Goal: Transaction & Acquisition: Purchase product/service

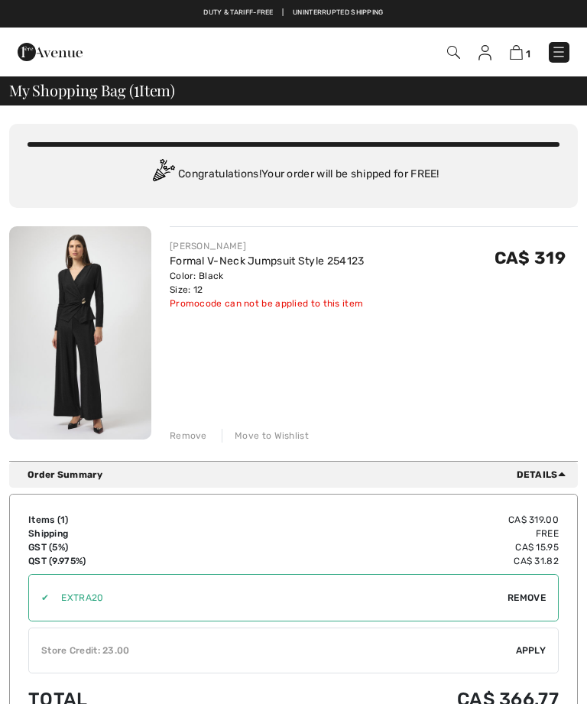
click at [81, 303] on img at bounding box center [80, 332] width 142 height 213
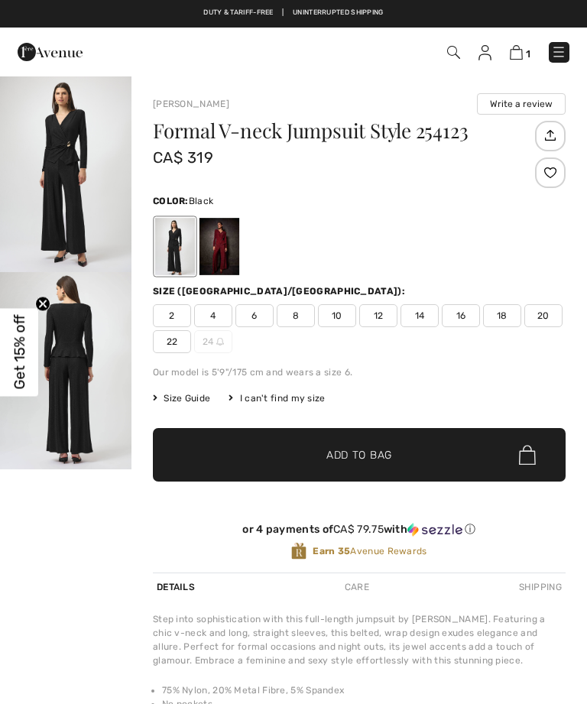
checkbox input "true"
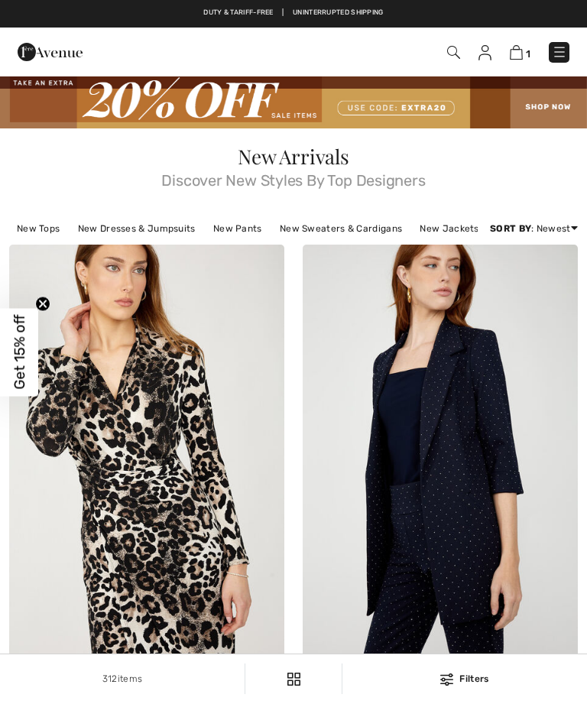
checkbox input "true"
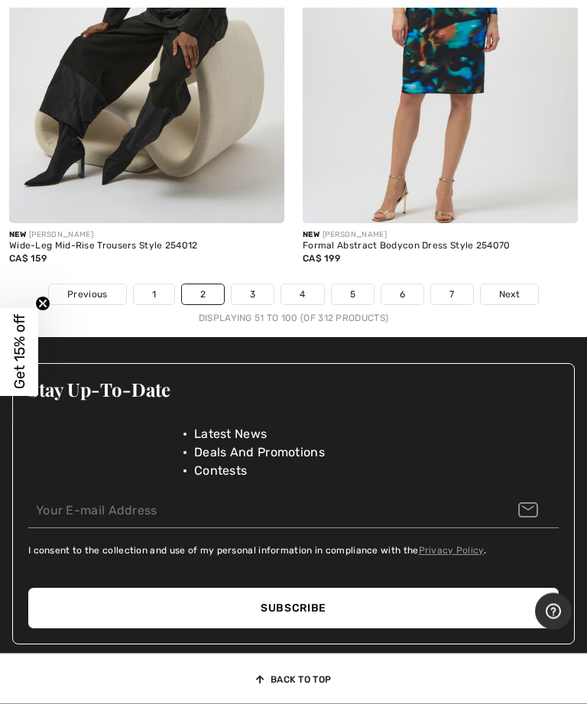
scroll to position [12604, 0]
click at [255, 285] on link "3" at bounding box center [253, 295] width 42 height 20
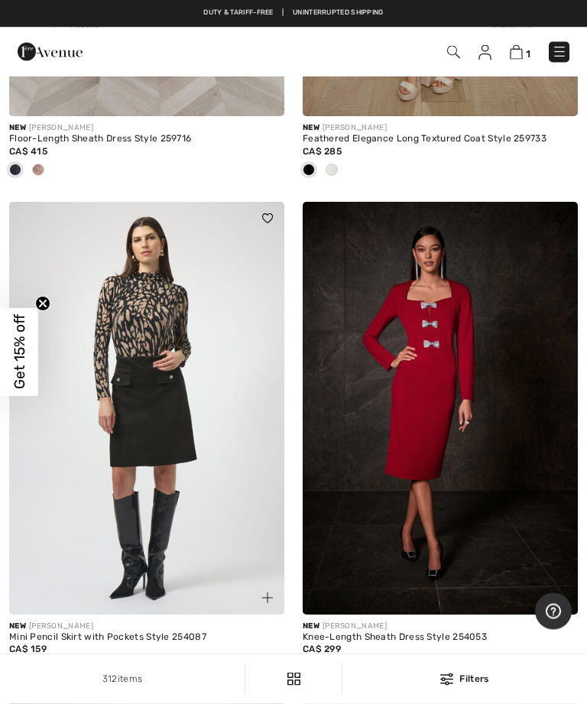
scroll to position [3583, 0]
click at [522, 47] on img at bounding box center [516, 52] width 13 height 15
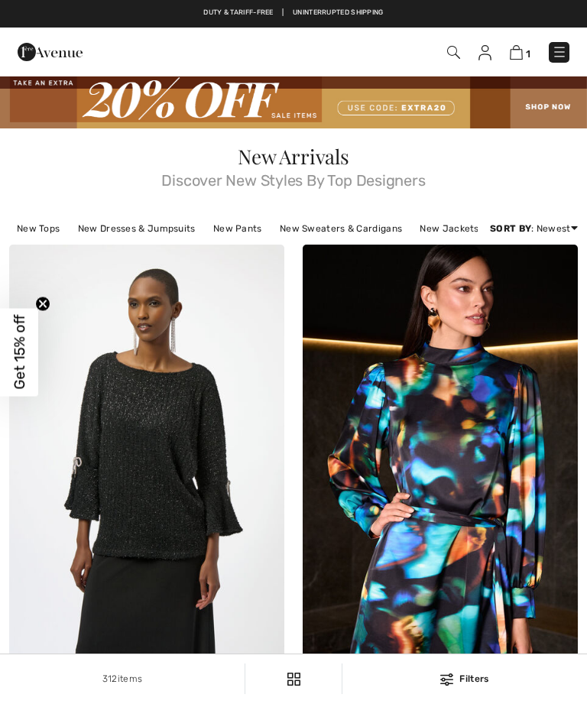
checkbox input "true"
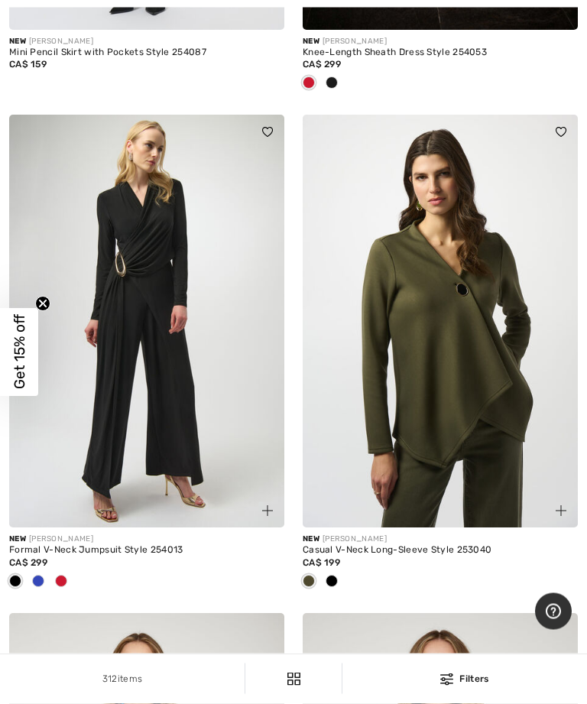
scroll to position [4168, 0]
click at [171, 290] on img at bounding box center [146, 321] width 275 height 413
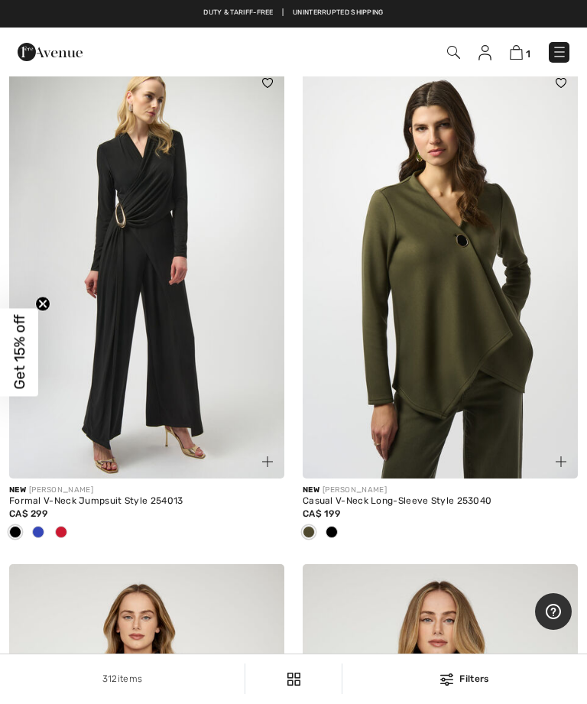
click at [522, 47] on img at bounding box center [516, 52] width 13 height 15
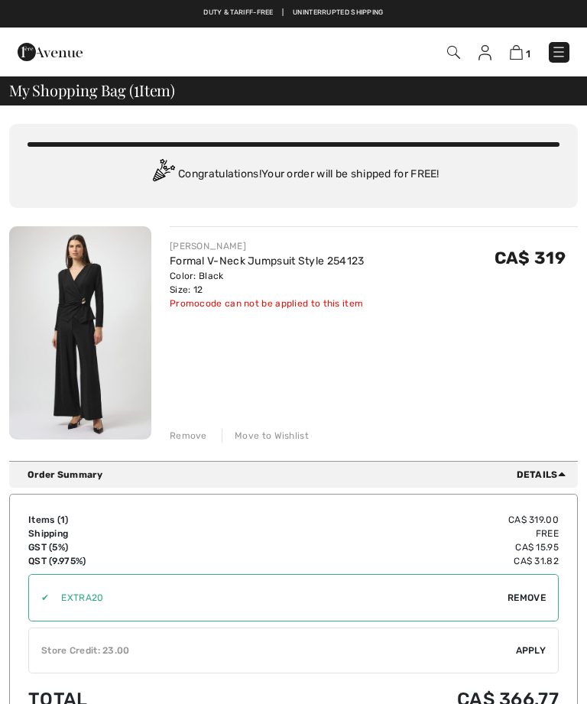
click at [96, 323] on img at bounding box center [80, 332] width 142 height 213
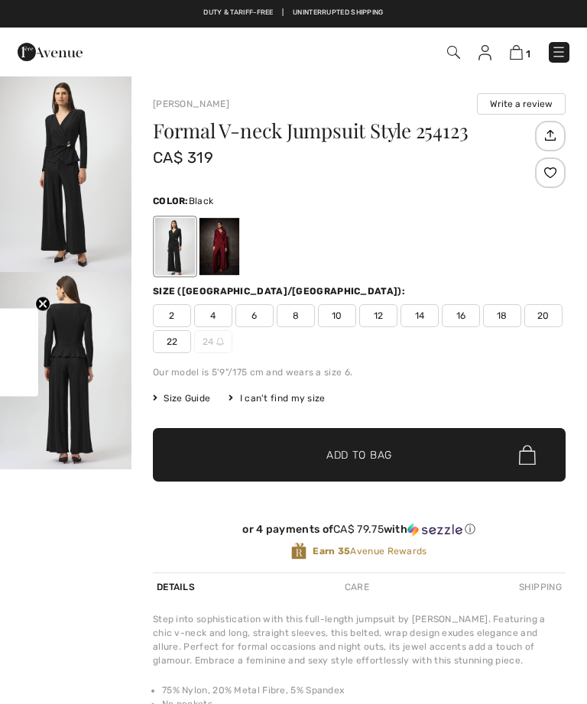
checkbox input "true"
click at [522, 54] on img at bounding box center [516, 52] width 13 height 15
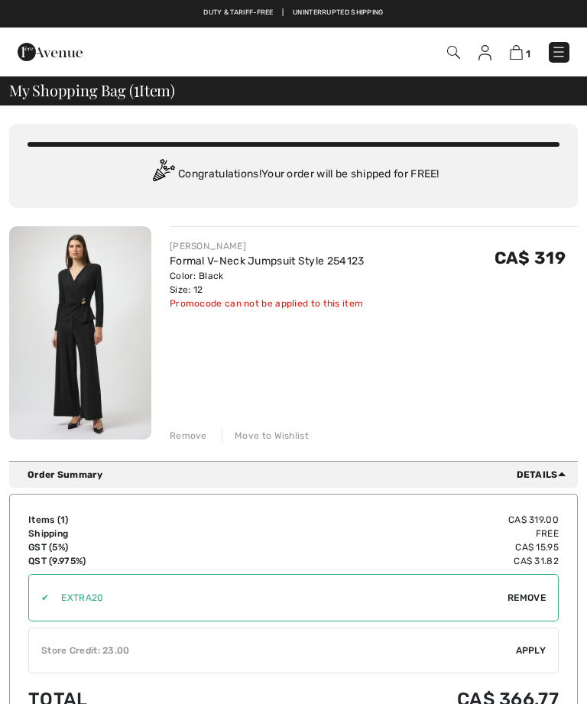
checkbox input "true"
click at [197, 430] on div "Remove" at bounding box center [188, 436] width 37 height 14
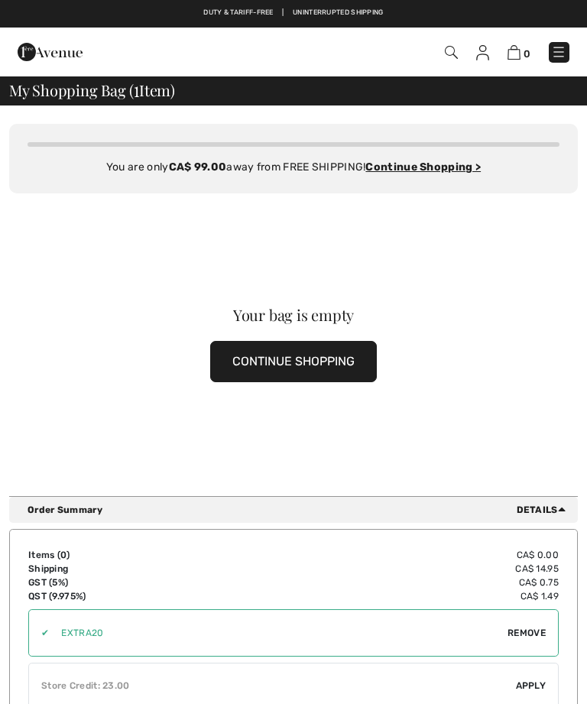
click at [308, 354] on button "CONTINUE SHOPPING" at bounding box center [293, 361] width 167 height 41
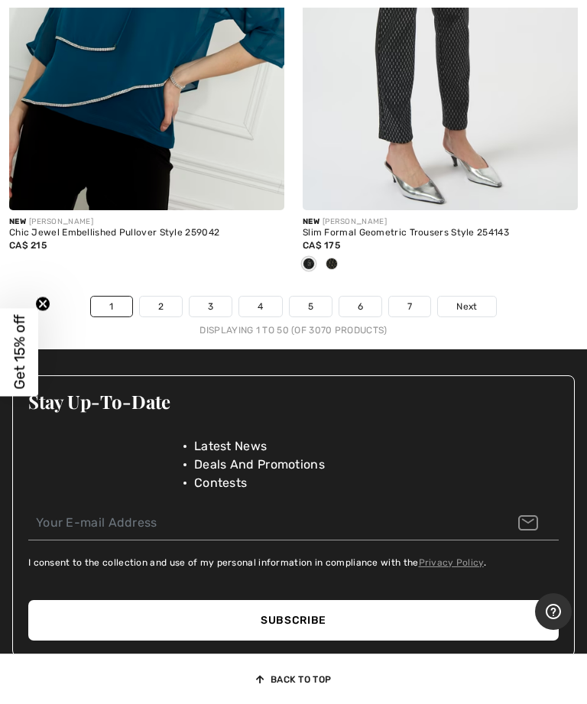
scroll to position [12532, 0]
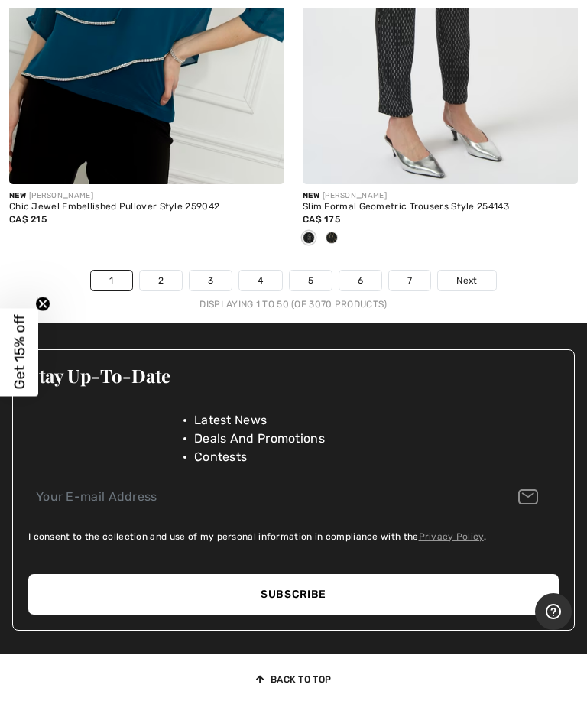
click at [161, 271] on link "2" at bounding box center [161, 281] width 42 height 20
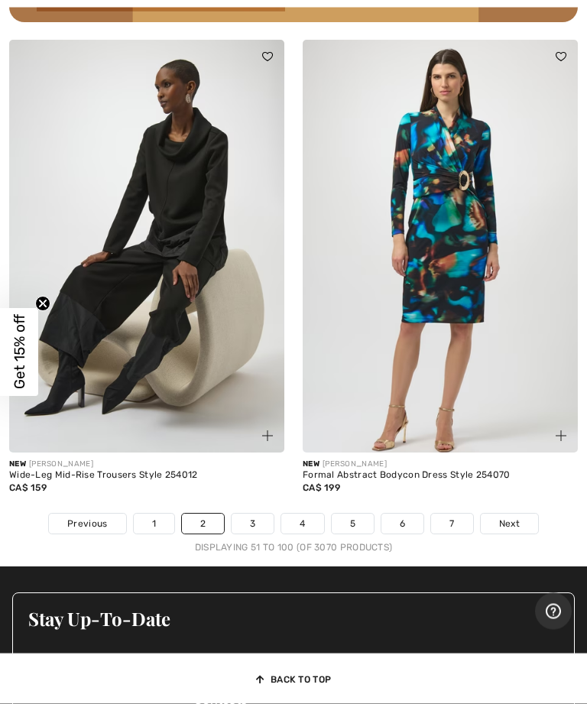
scroll to position [12405, 0]
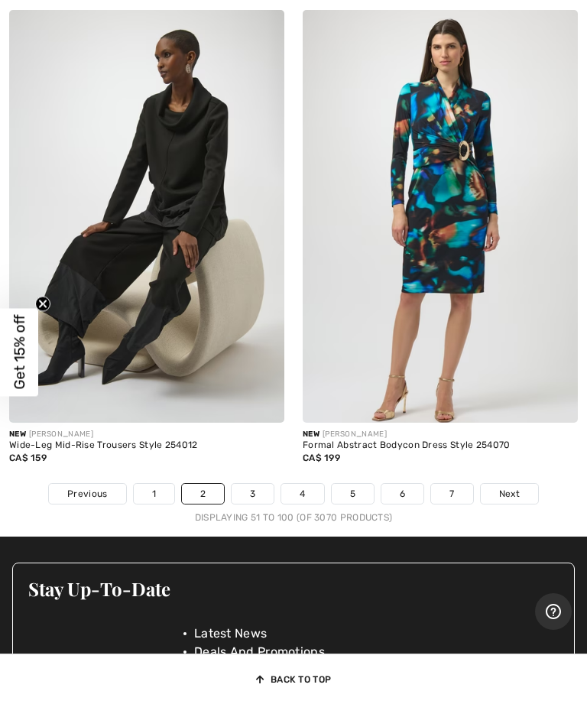
click at [252, 484] on link "3" at bounding box center [253, 494] width 42 height 20
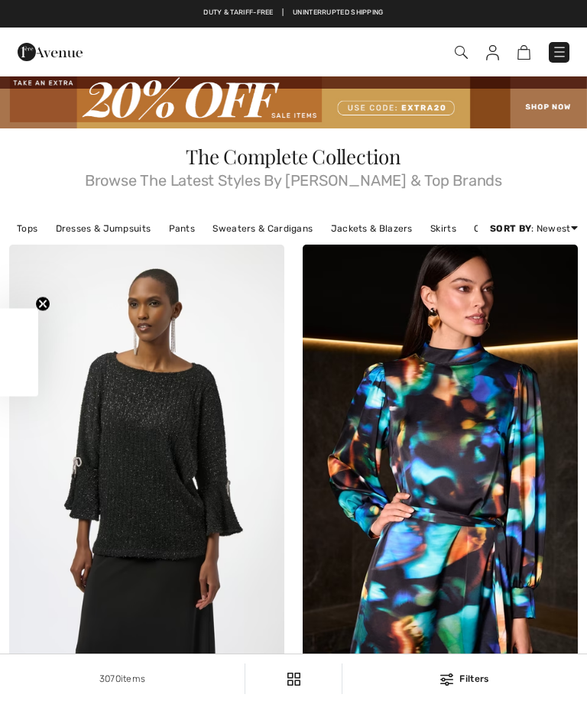
checkbox input "true"
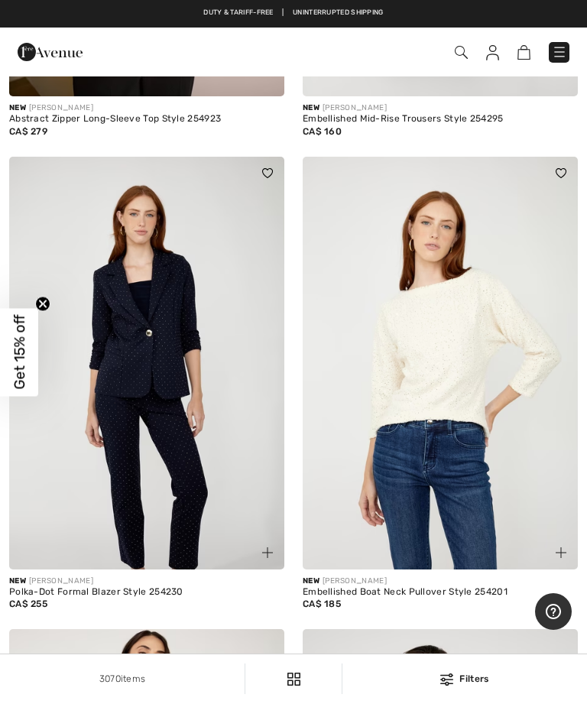
scroll to position [7599, 0]
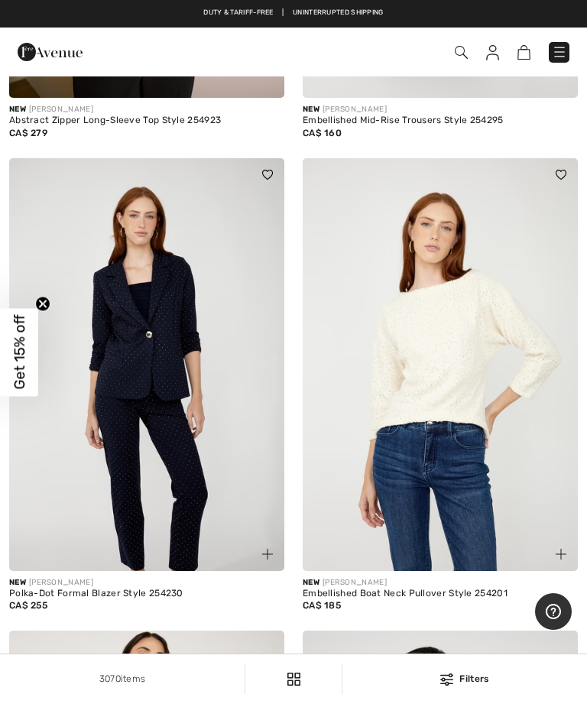
click at [157, 380] on img at bounding box center [146, 364] width 275 height 413
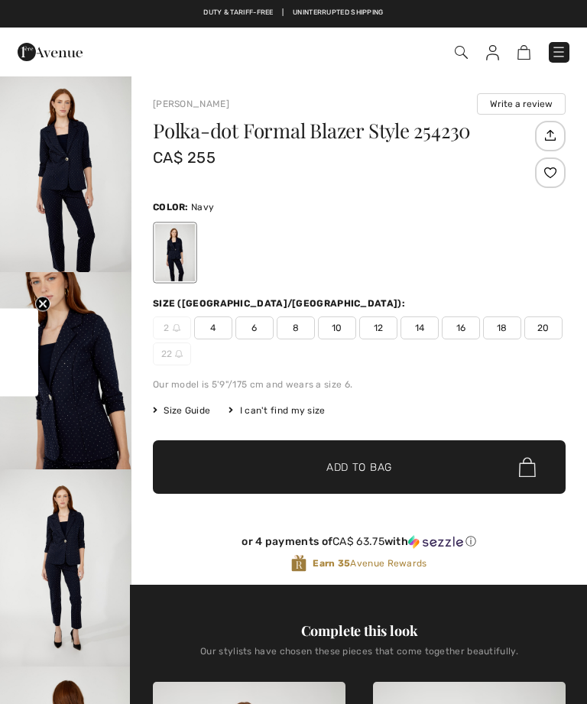
checkbox input "true"
click at [72, 186] on img "1 / 4" at bounding box center [66, 173] width 132 height 197
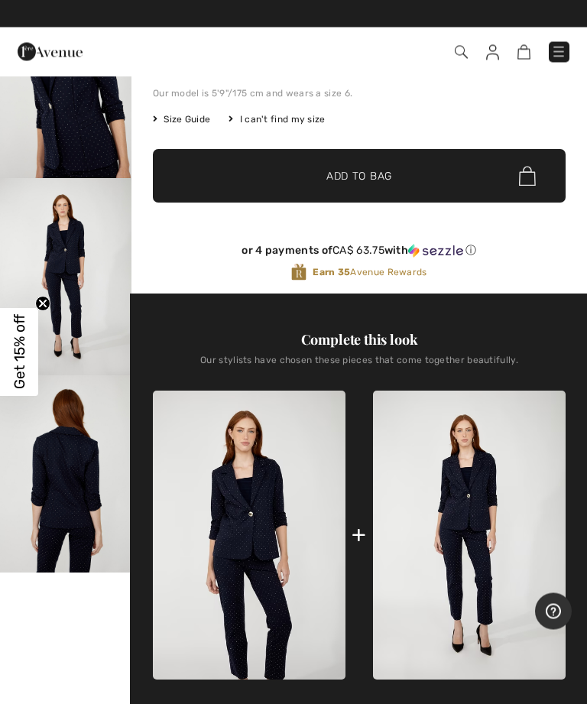
scroll to position [288, 0]
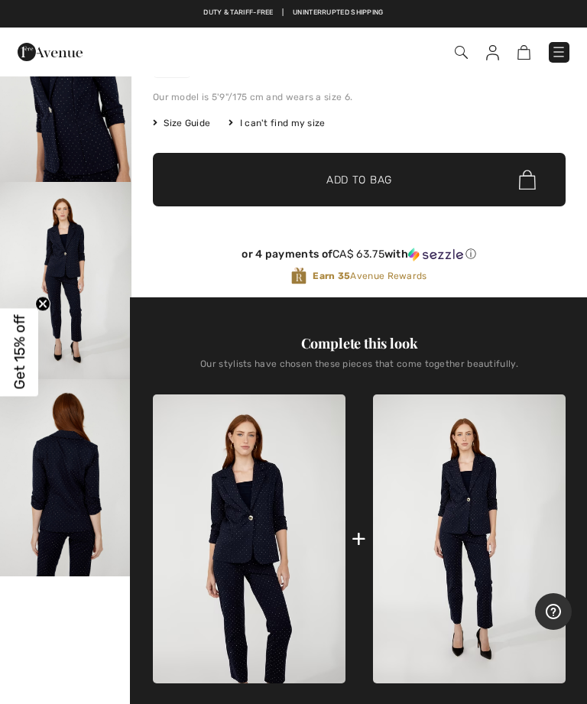
click at [98, 484] on img "4 / 4" at bounding box center [66, 477] width 132 height 197
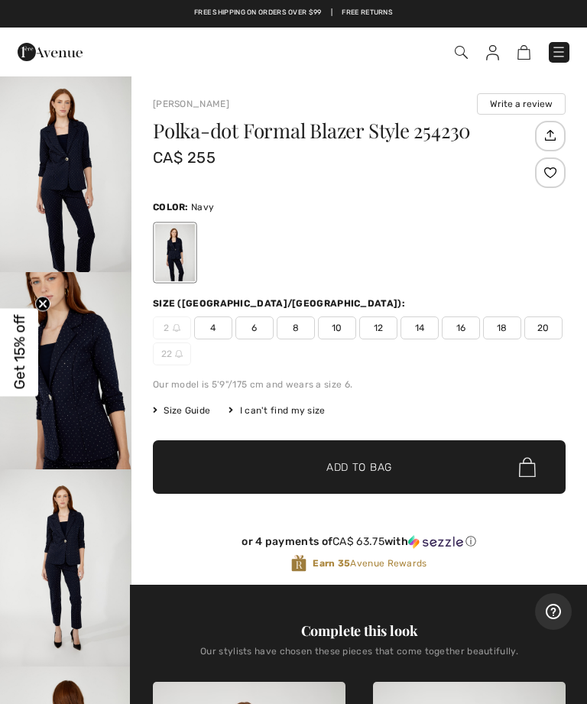
click at [389, 316] on div "Size (CA/US): 2 4 6 8 10 12 14 16 18 20 22" at bounding box center [359, 331] width 413 height 69
click at [388, 320] on span "12" at bounding box center [378, 328] width 38 height 23
click at [386, 467] on span "Add to Bag" at bounding box center [360, 468] width 66 height 16
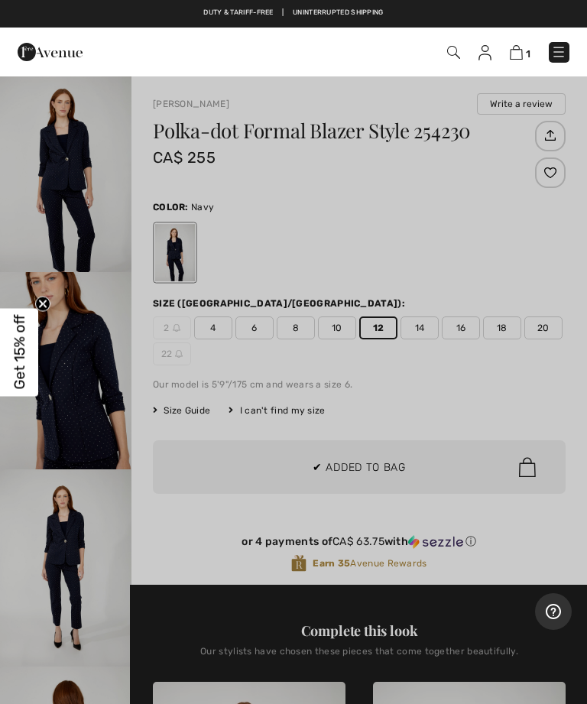
click at [441, 408] on div at bounding box center [293, 352] width 587 height 704
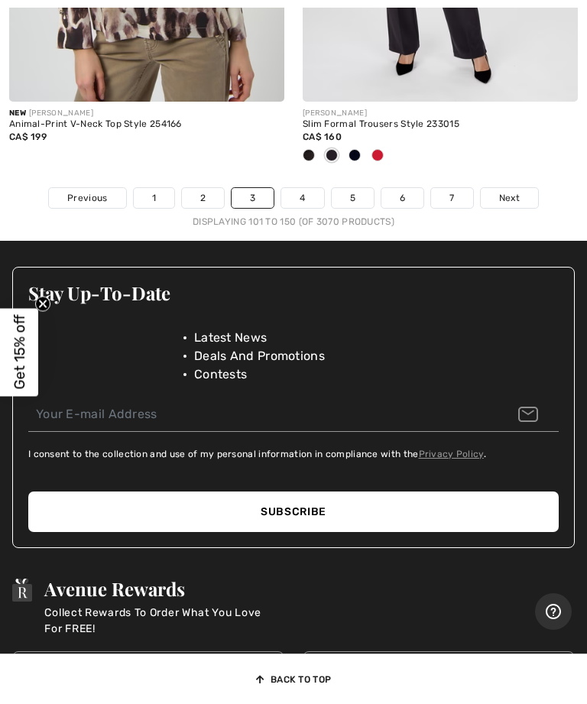
scroll to position [12580, 0]
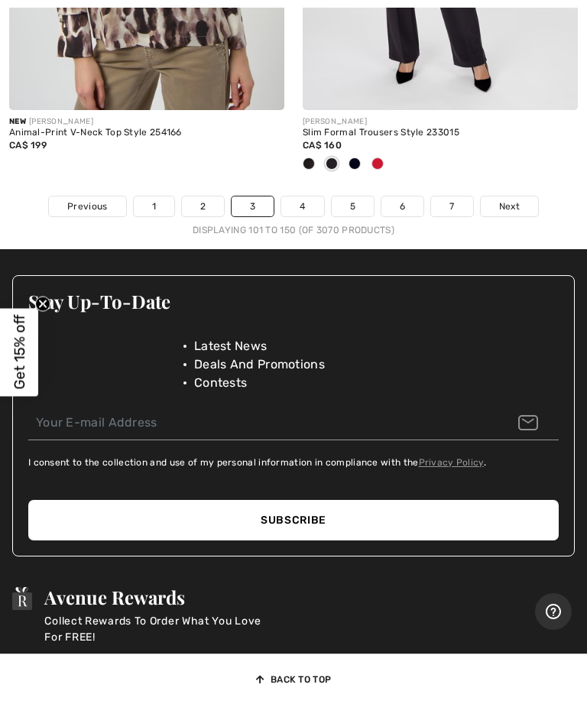
click at [307, 197] on link "4" at bounding box center [302, 207] width 42 height 20
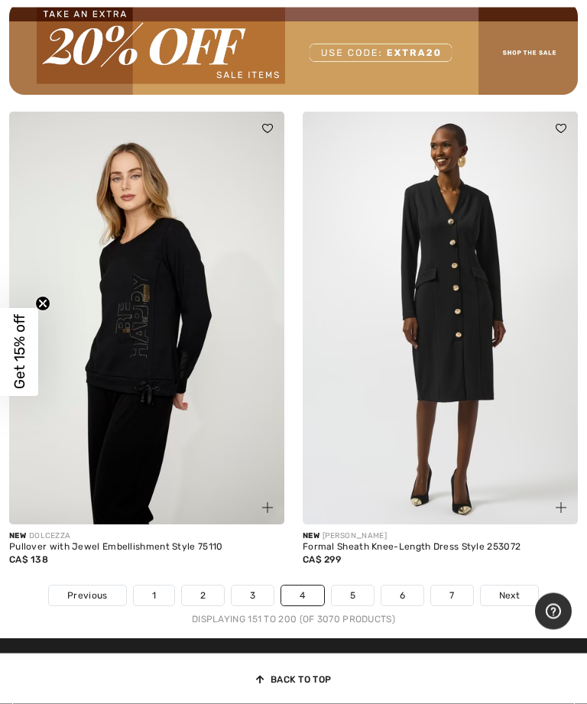
scroll to position [12039, 0]
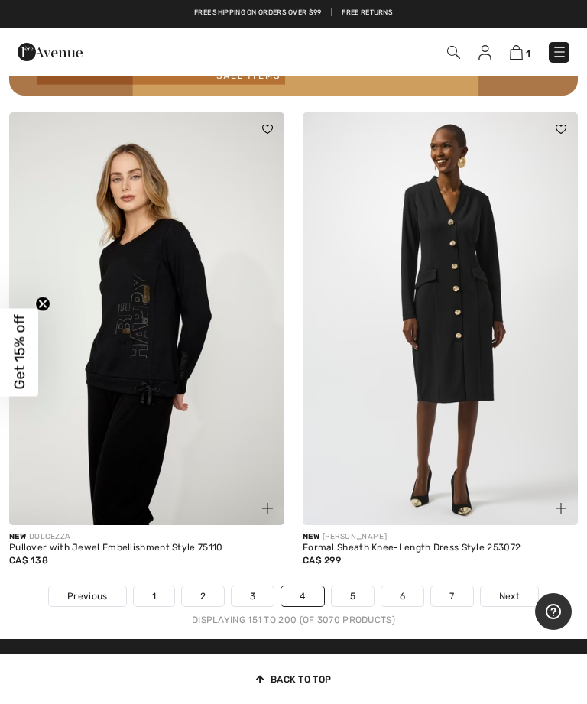
click at [355, 587] on link "5" at bounding box center [353, 597] width 42 height 20
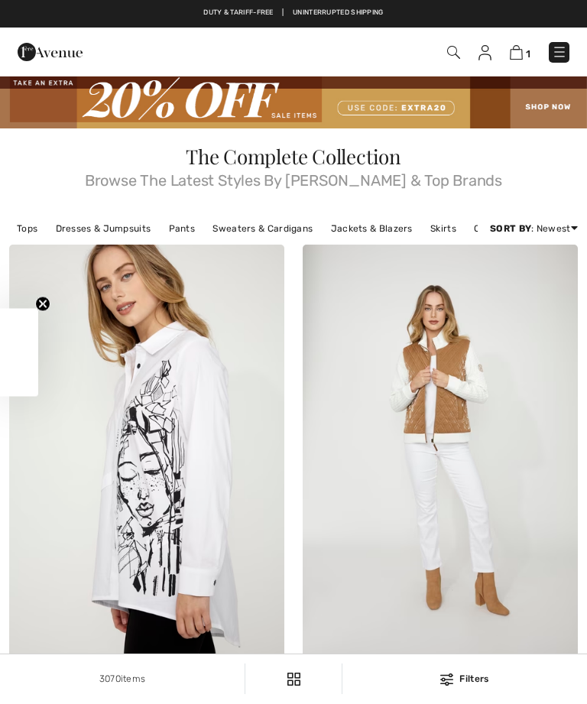
checkbox input "true"
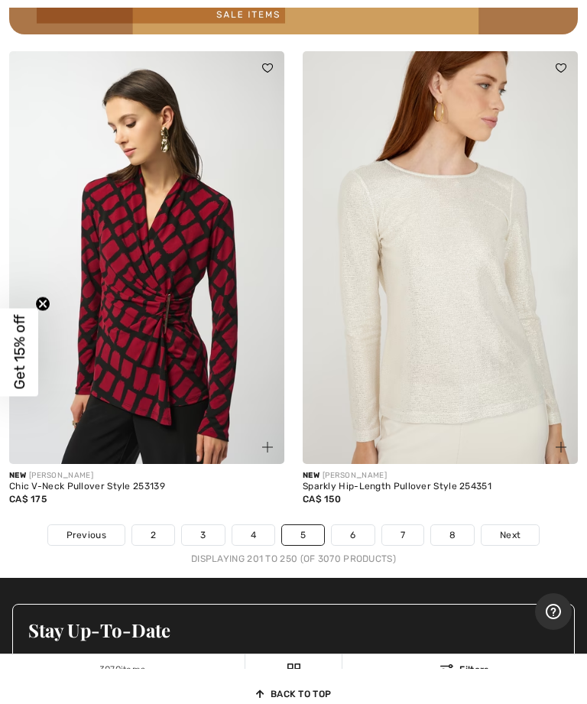
scroll to position [12094, 0]
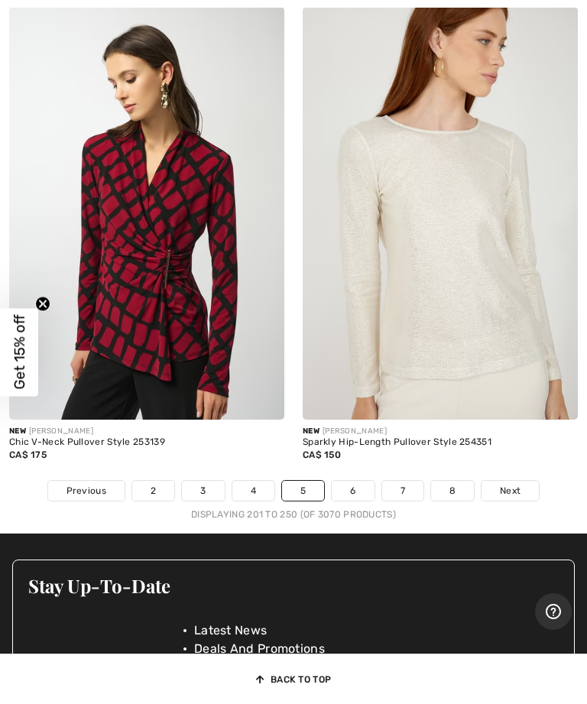
click at [155, 275] on img at bounding box center [146, 213] width 275 height 413
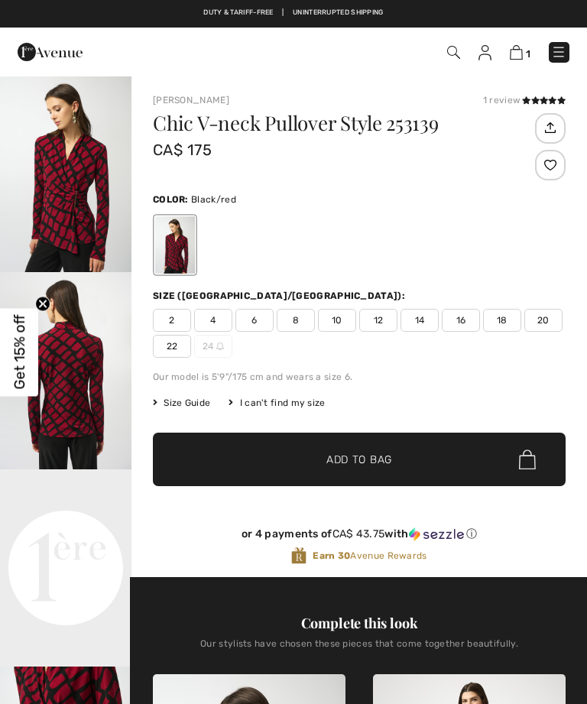
checkbox input "true"
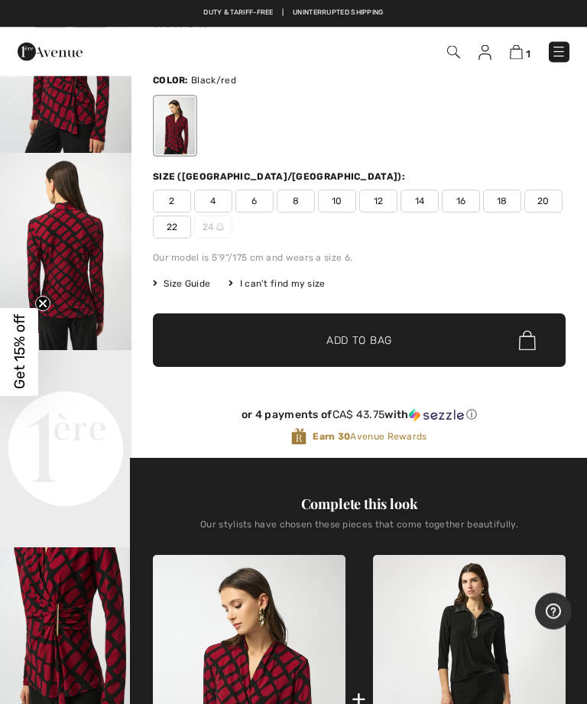
scroll to position [122, 0]
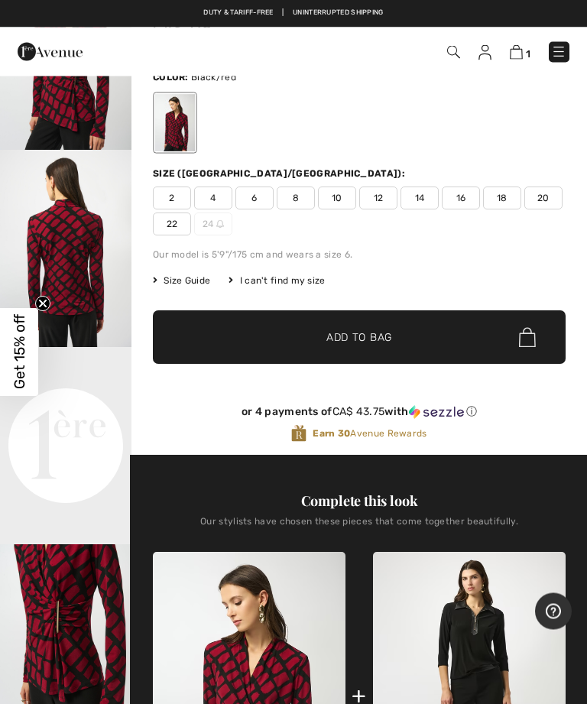
click at [97, 414] on video "Your browser does not support the video tag." at bounding box center [66, 381] width 132 height 66
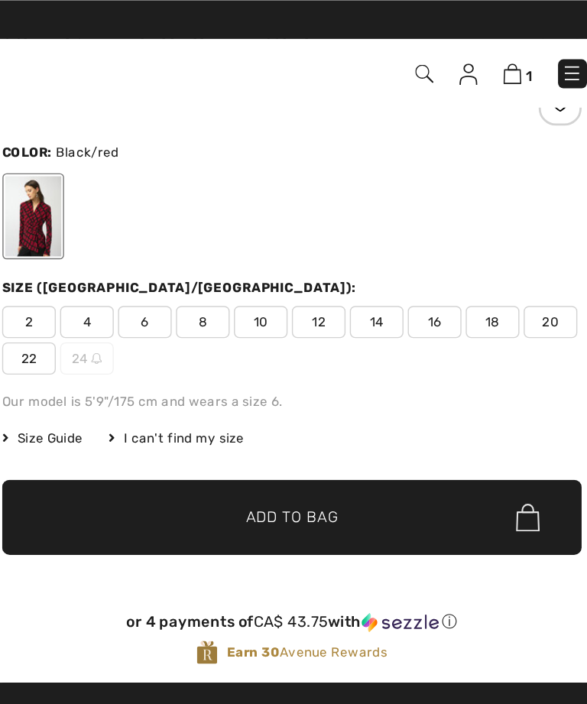
scroll to position [91, 0]
click at [359, 228] on span "12" at bounding box center [378, 229] width 38 height 23
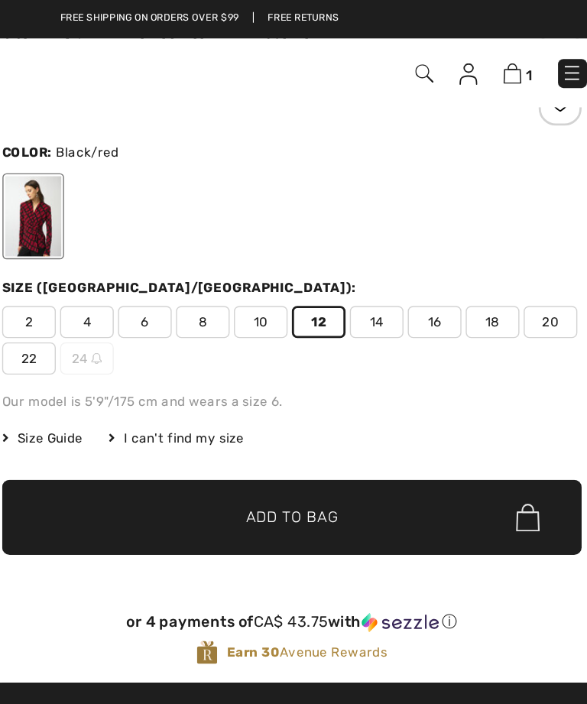
click at [327, 368] on span "Add to Bag" at bounding box center [360, 369] width 66 height 16
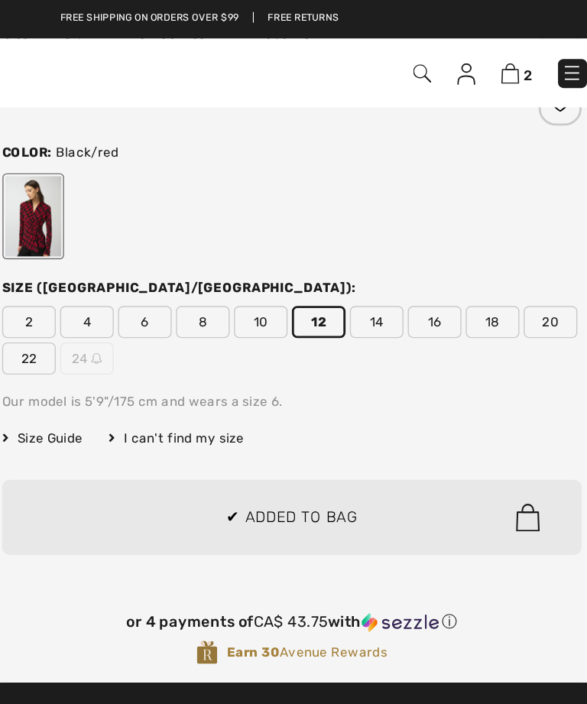
click at [259, 305] on div at bounding box center [293, 352] width 587 height 704
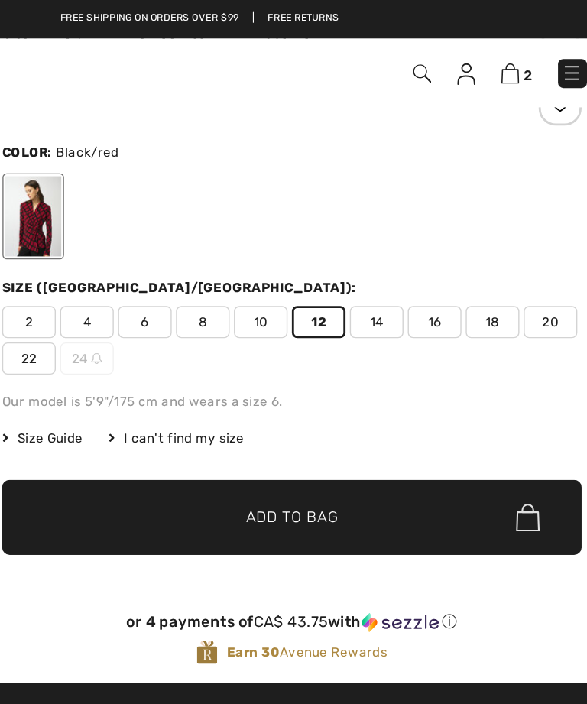
scroll to position [0, 0]
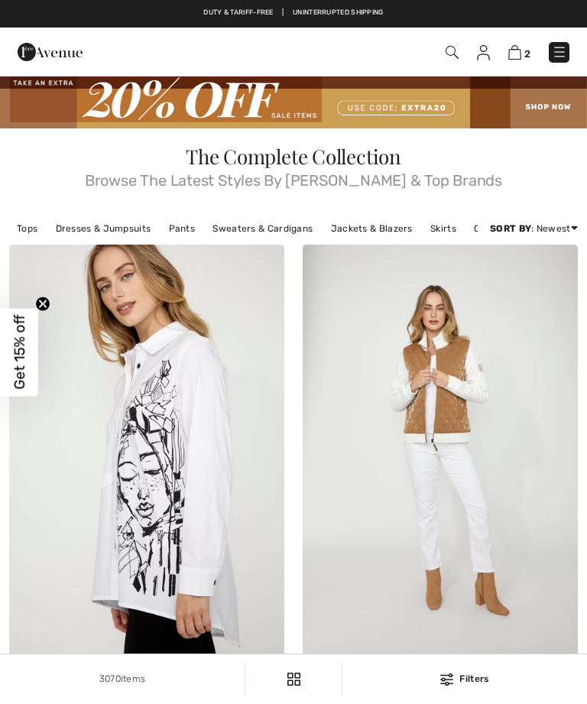
scroll to position [12143, 0]
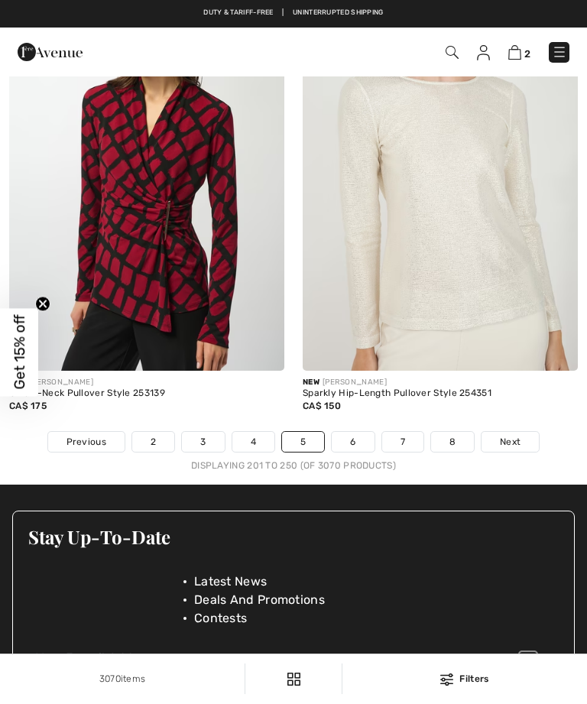
checkbox input "true"
click at [351, 432] on link "6" at bounding box center [353, 442] width 42 height 20
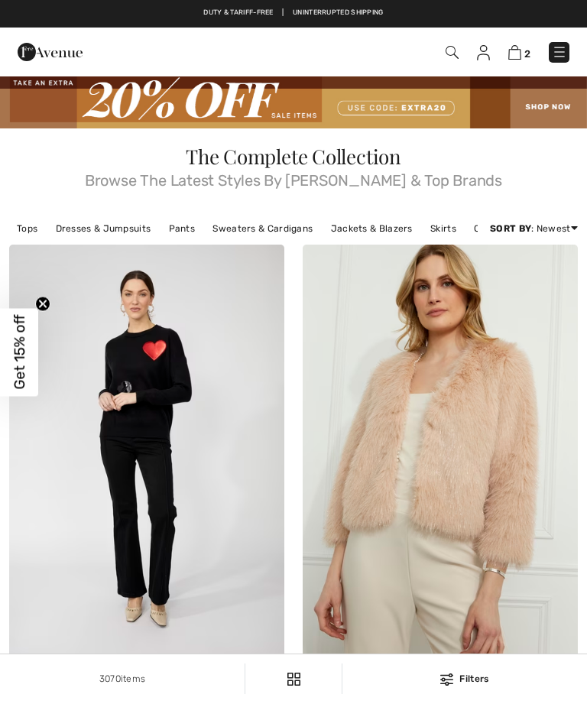
checkbox input "true"
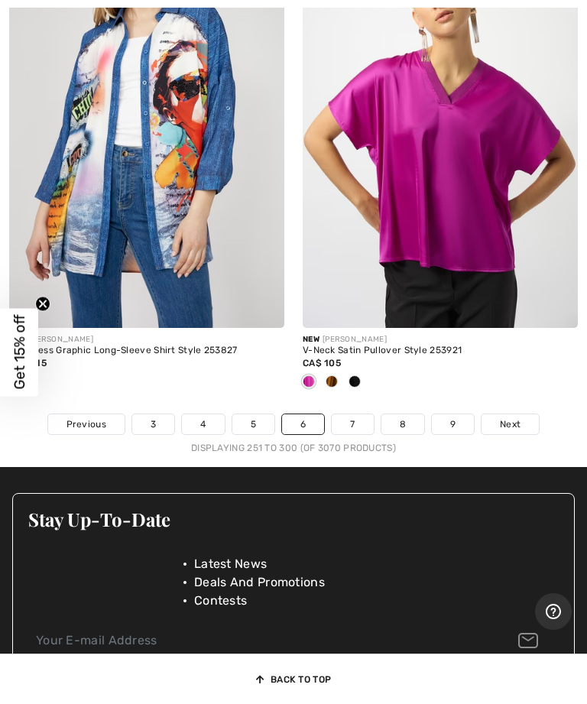
scroll to position [12407, 0]
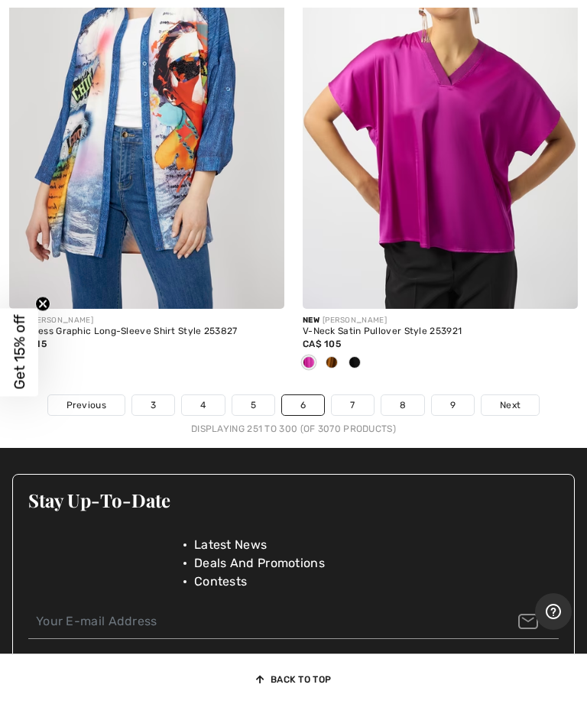
click at [359, 395] on link "7" at bounding box center [352, 405] width 41 height 20
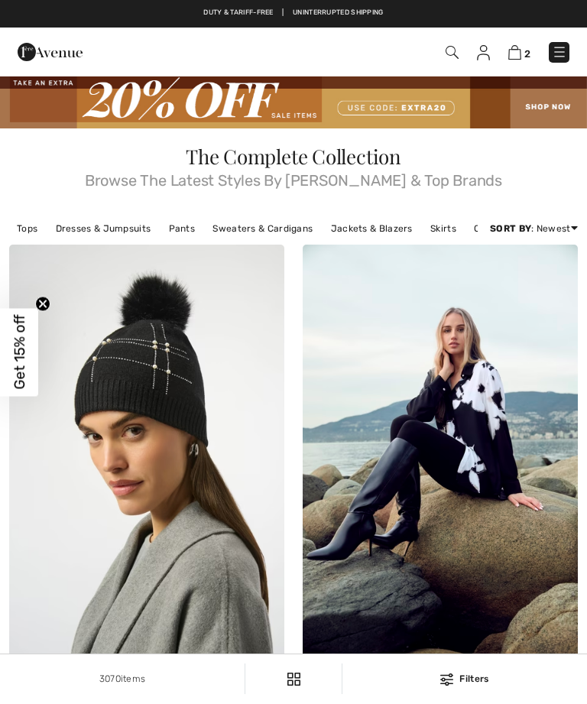
checkbox input "true"
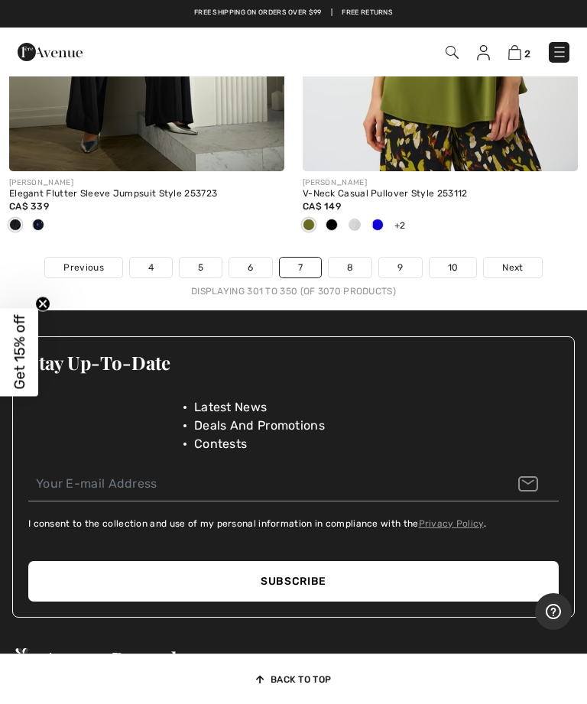
scroll to position [12542, 0]
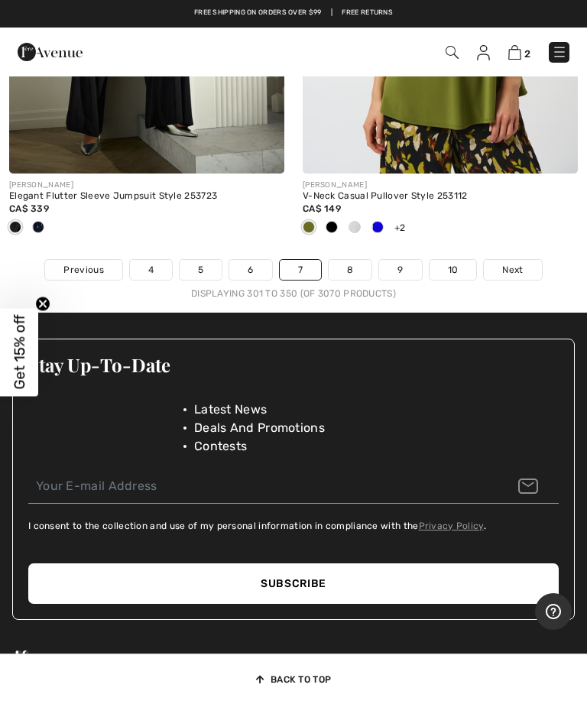
click at [352, 260] on link "8" at bounding box center [350, 270] width 43 height 20
click at [357, 260] on link "8" at bounding box center [350, 270] width 43 height 20
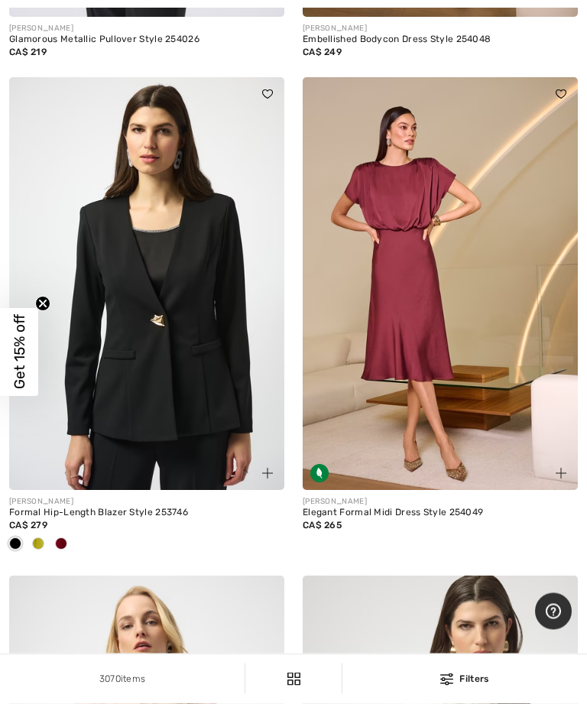
scroll to position [6633, 0]
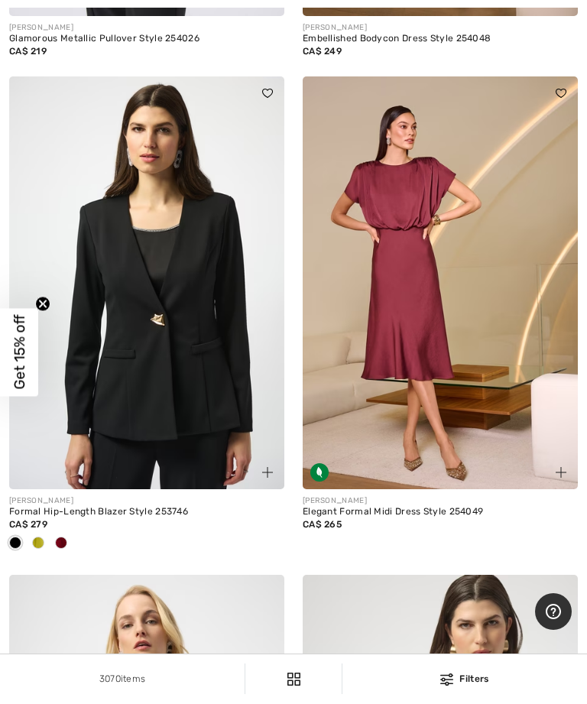
click at [196, 340] on img at bounding box center [146, 282] width 275 height 413
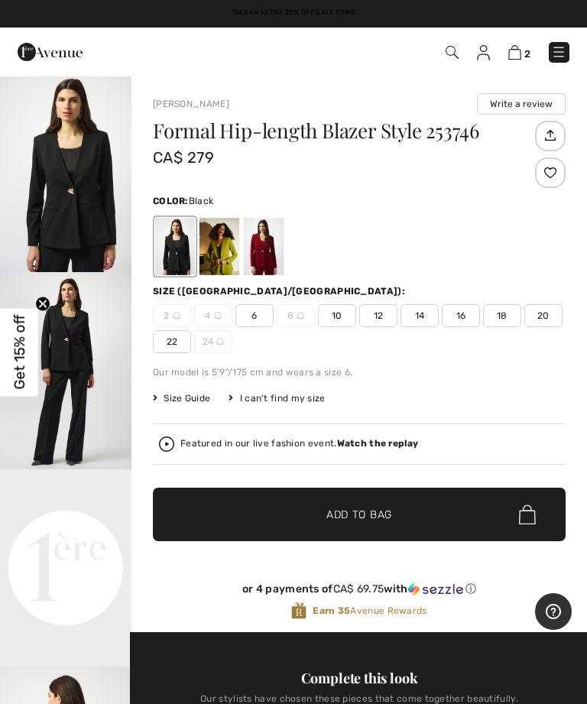
click at [90, 181] on img "1 / 3" at bounding box center [66, 173] width 132 height 197
click at [181, 233] on div at bounding box center [175, 246] width 40 height 57
click at [394, 311] on span "12" at bounding box center [378, 315] width 38 height 23
click at [387, 509] on span "Add to Bag" at bounding box center [360, 515] width 66 height 16
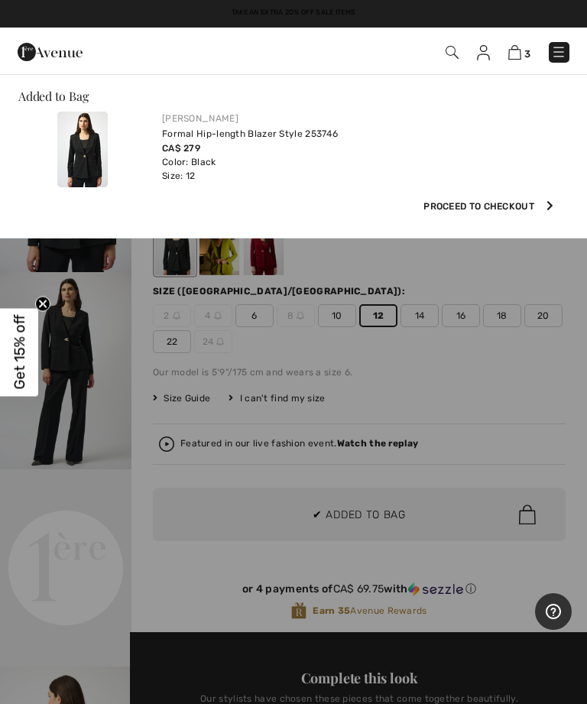
click at [520, 48] on img at bounding box center [515, 52] width 13 height 15
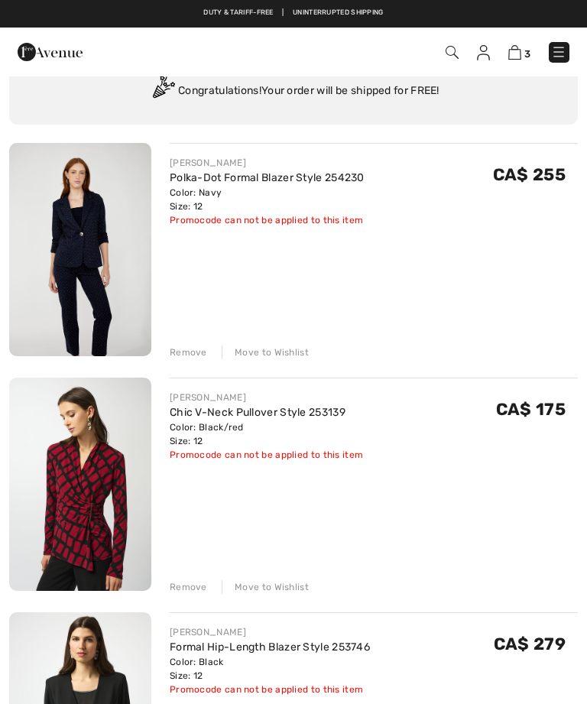
scroll to position [83, 0]
click at [197, 346] on div "Remove" at bounding box center [188, 353] width 37 height 14
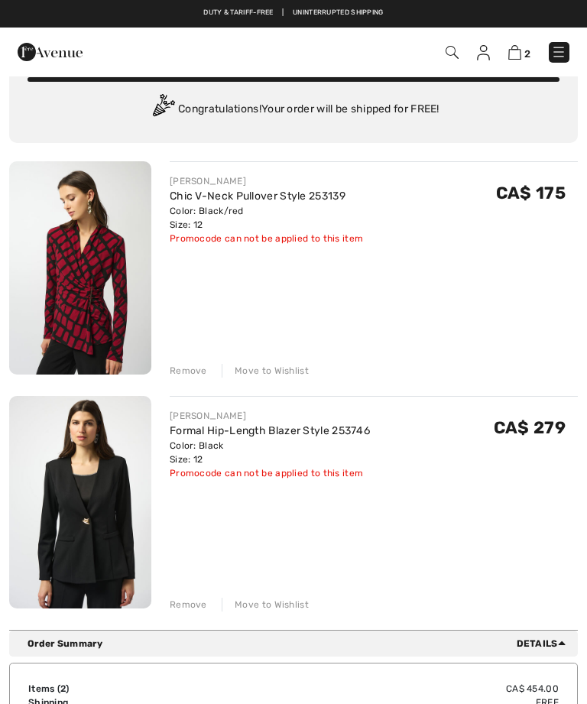
scroll to position [0, 0]
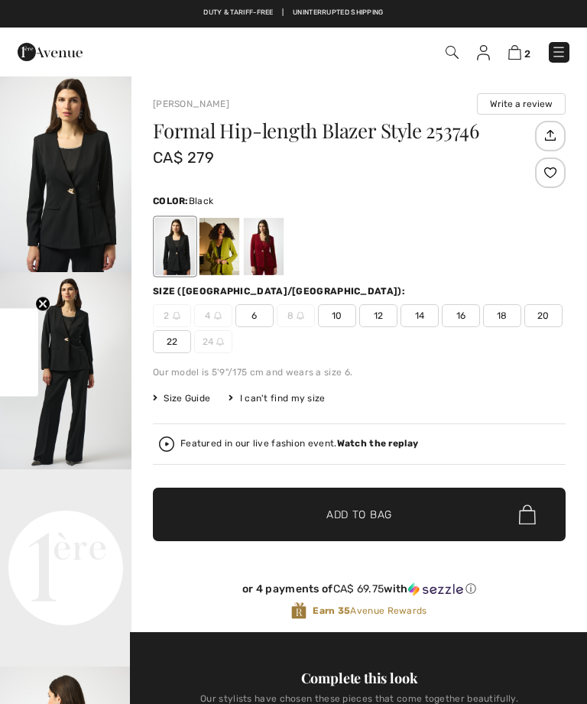
checkbox input "true"
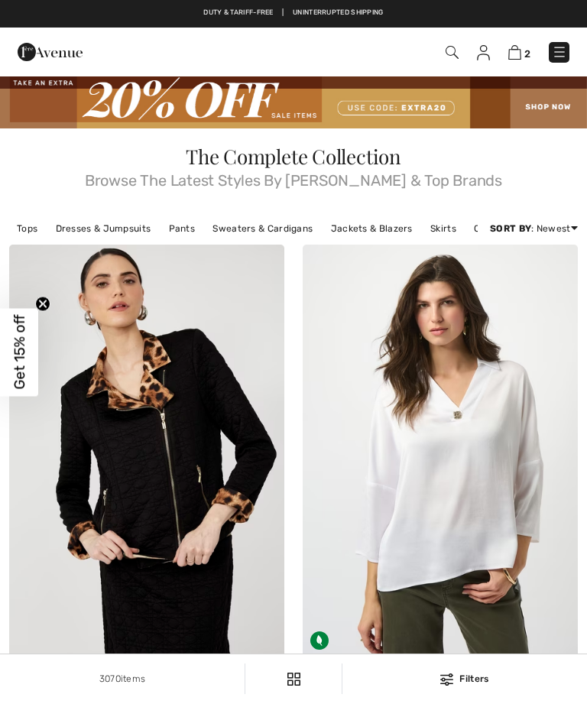
checkbox input "true"
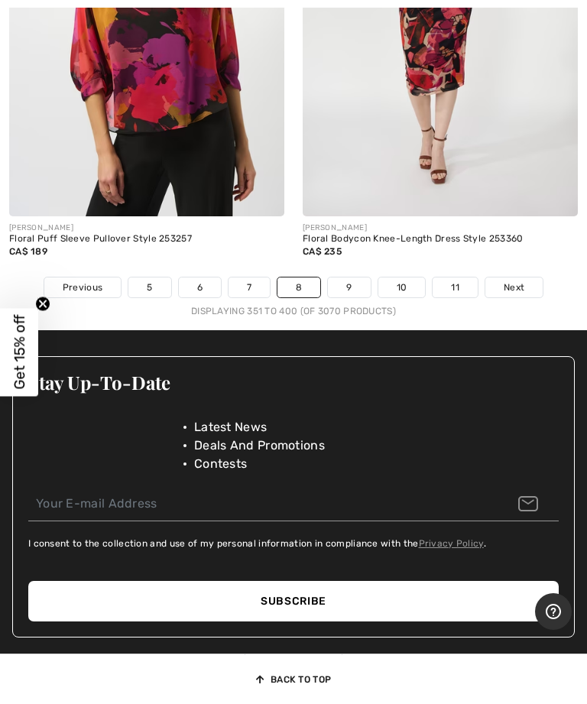
scroll to position [12491, 0]
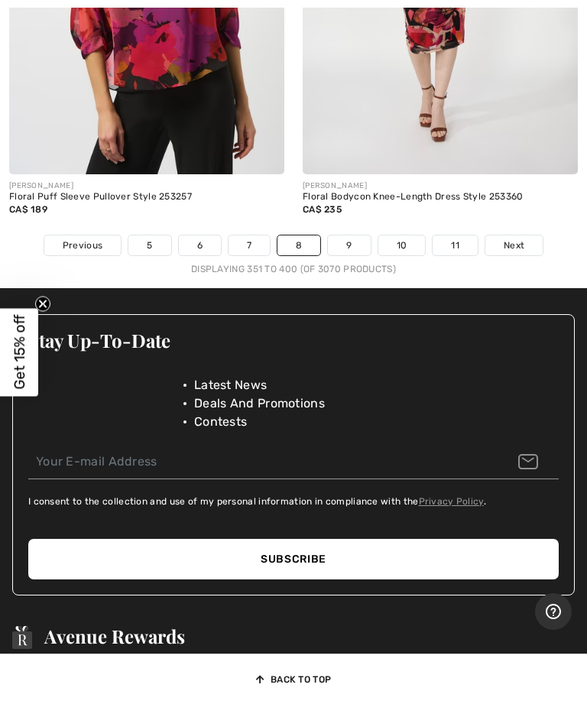
click at [351, 236] on link "9" at bounding box center [349, 246] width 42 height 20
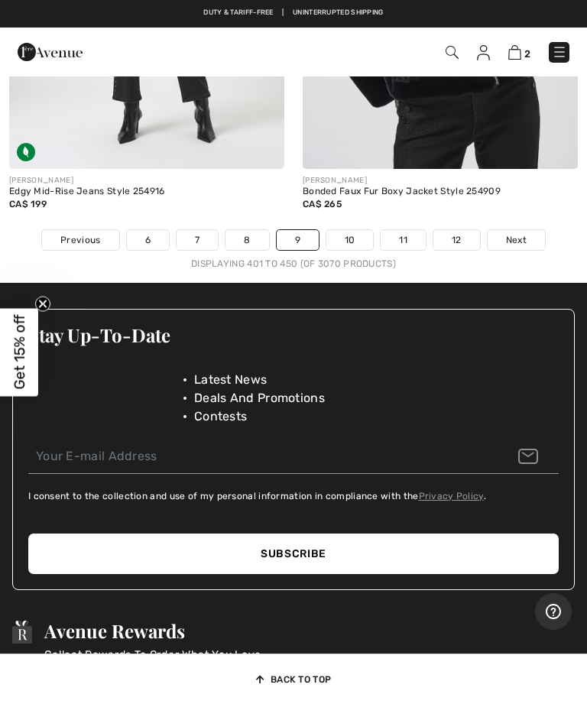
scroll to position [12578, 0]
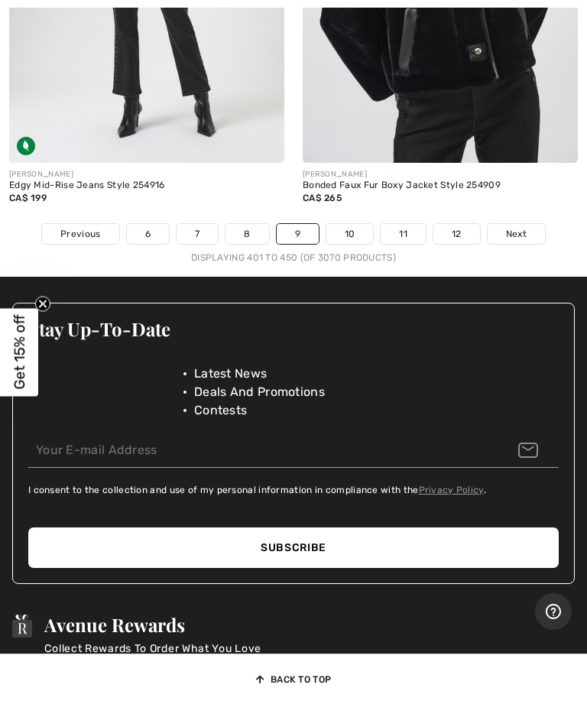
click at [357, 224] on link "10" at bounding box center [350, 234] width 47 height 20
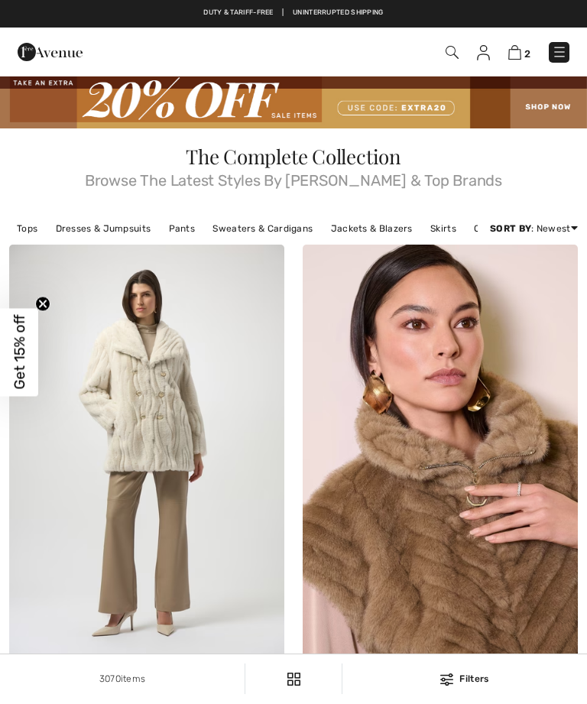
checkbox input "true"
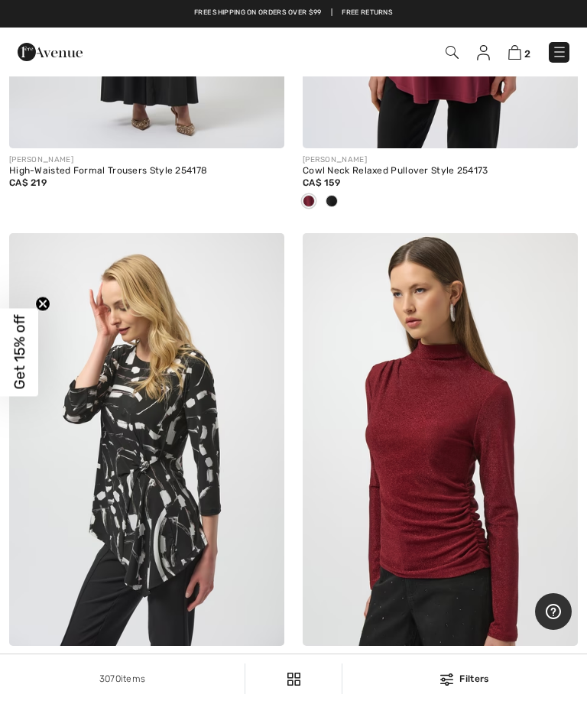
scroll to position [3947, 0]
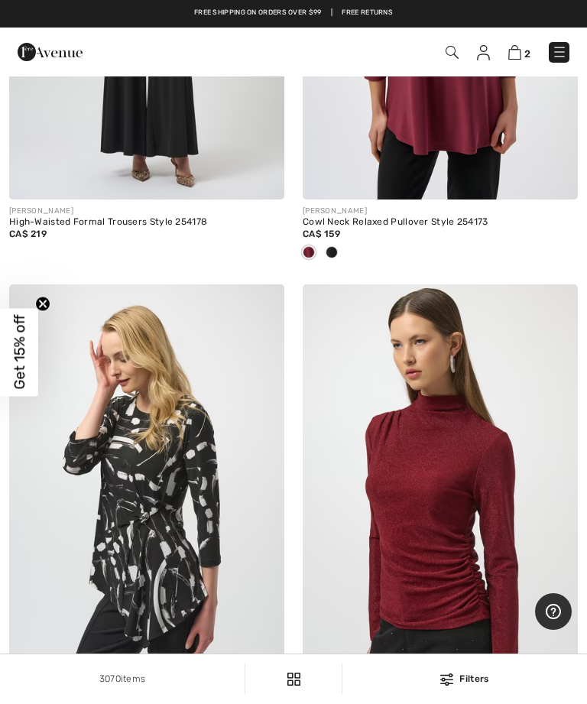
click at [452, 48] on img at bounding box center [452, 52] width 13 height 13
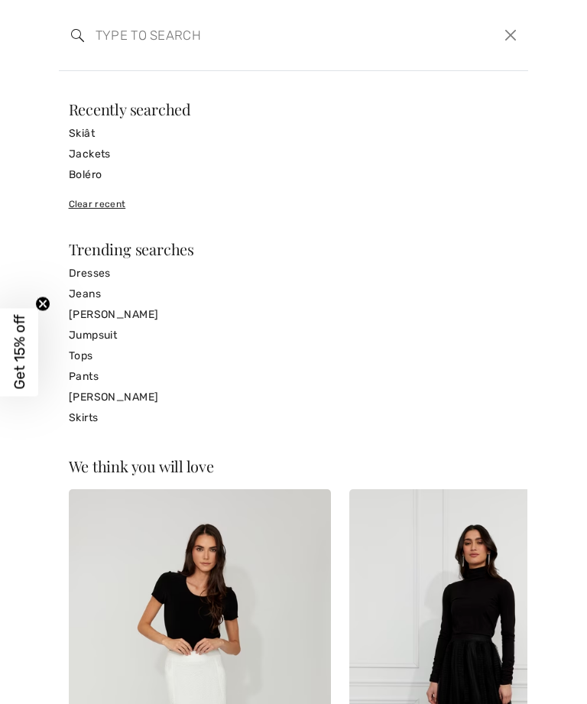
click at [123, 30] on input "search" at bounding box center [245, 35] width 322 height 46
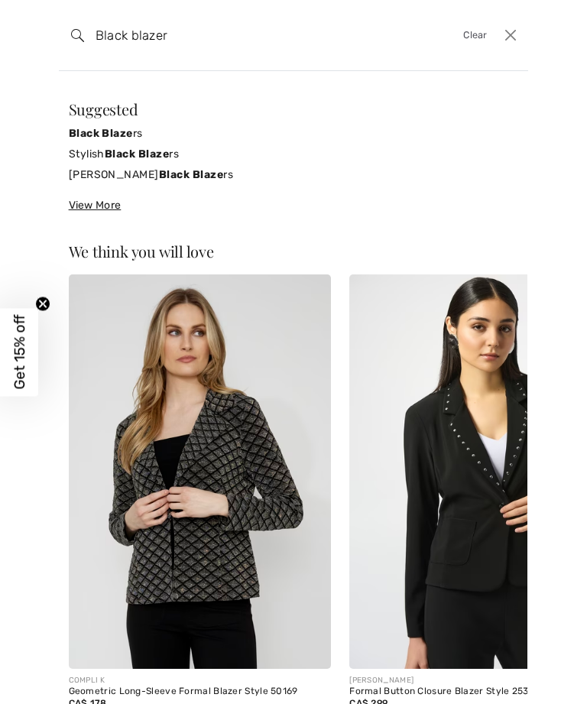
type input "Black blazer"
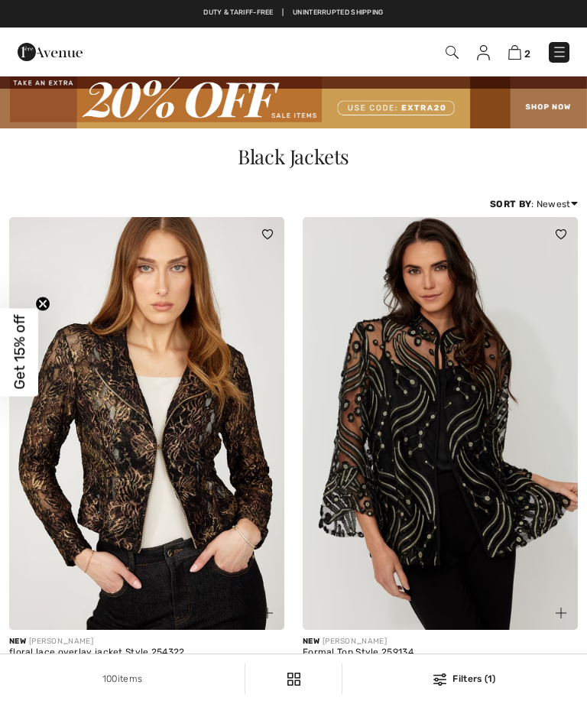
scroll to position [93, 0]
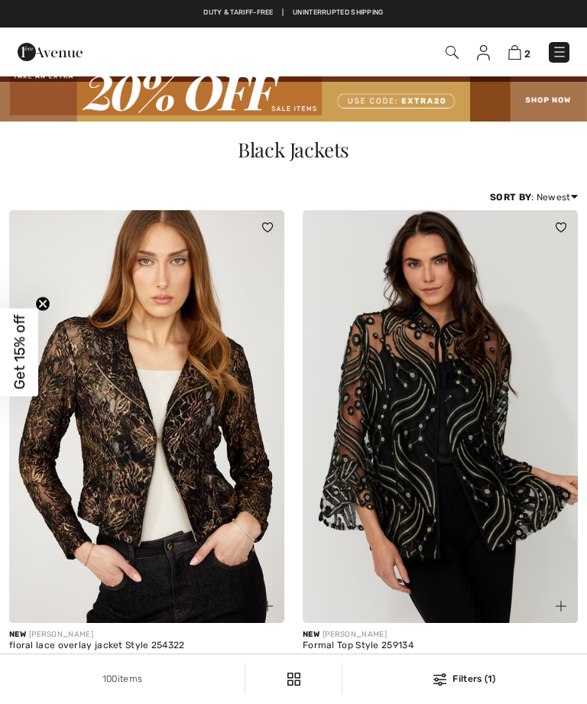
checkbox input "true"
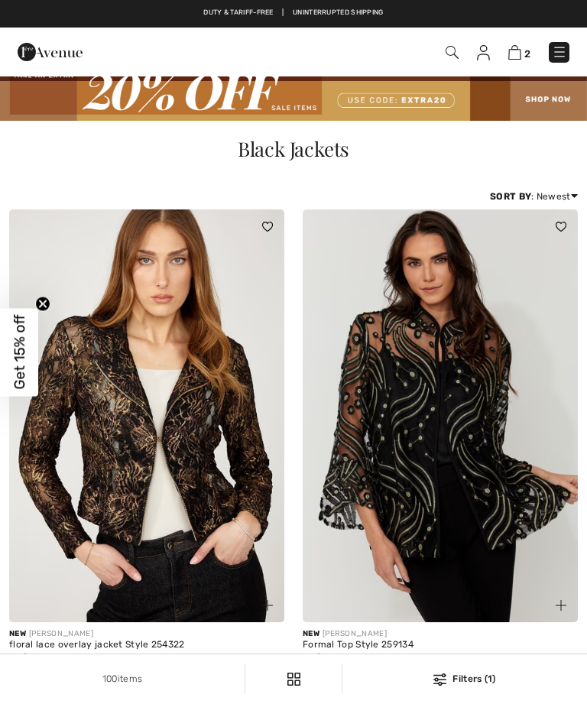
checkbox input "true"
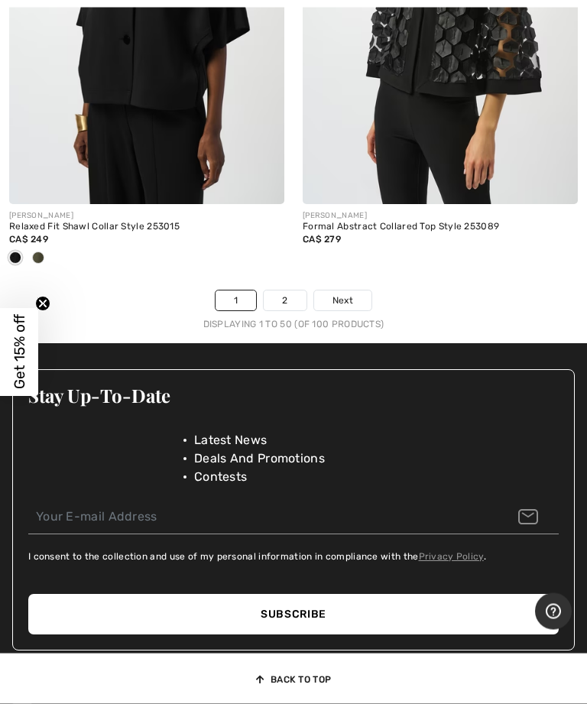
scroll to position [12535, 0]
click at [290, 291] on link "2" at bounding box center [285, 301] width 42 height 20
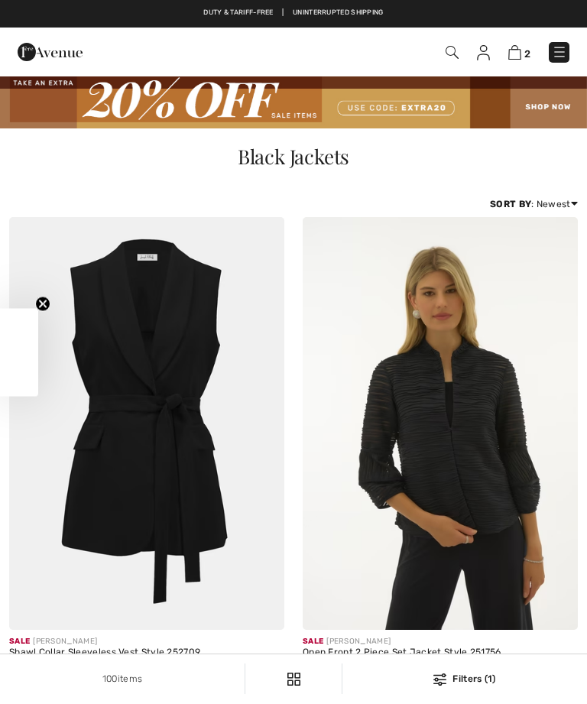
checkbox input "true"
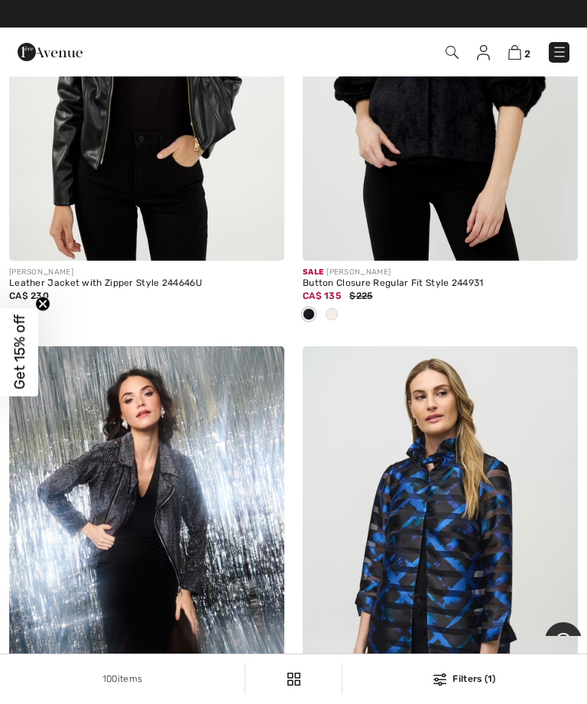
scroll to position [4419, 0]
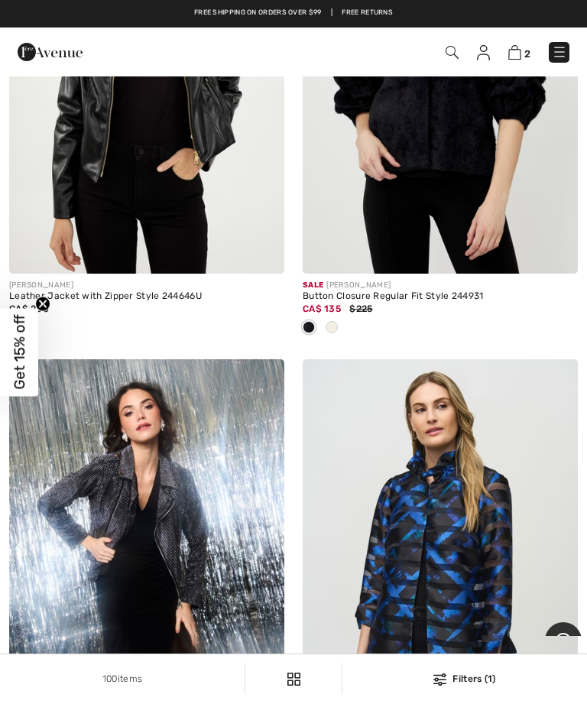
click at [519, 57] on img at bounding box center [515, 52] width 13 height 15
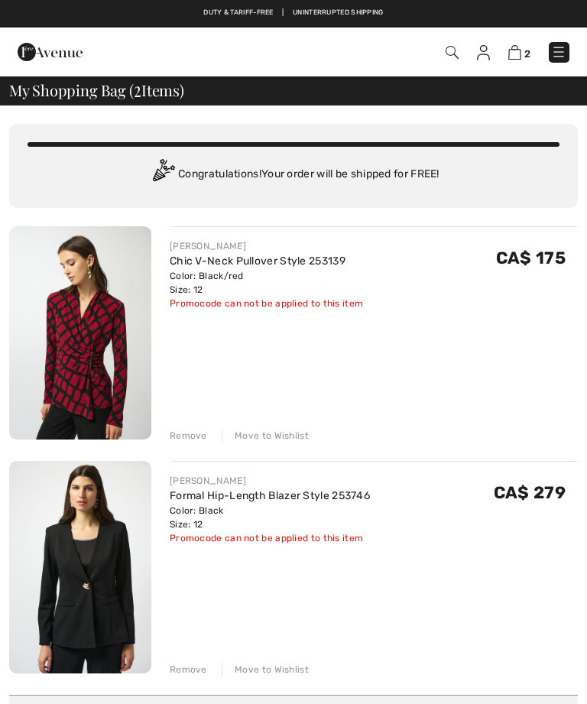
checkbox input "true"
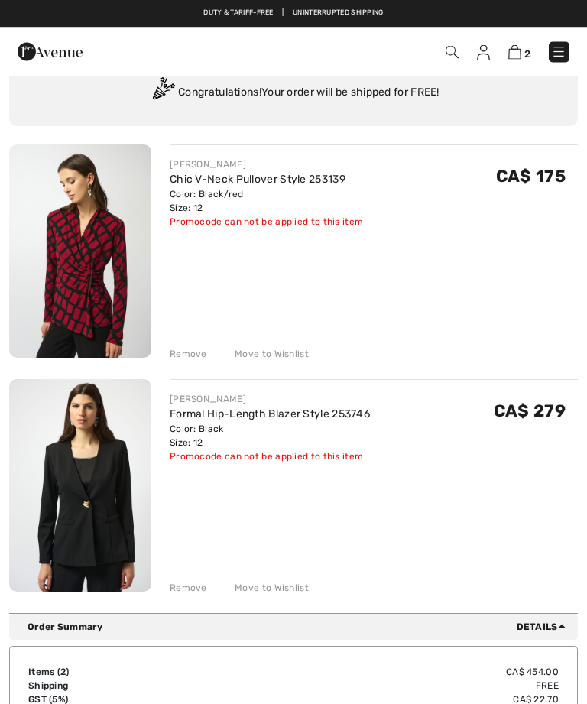
scroll to position [82, 0]
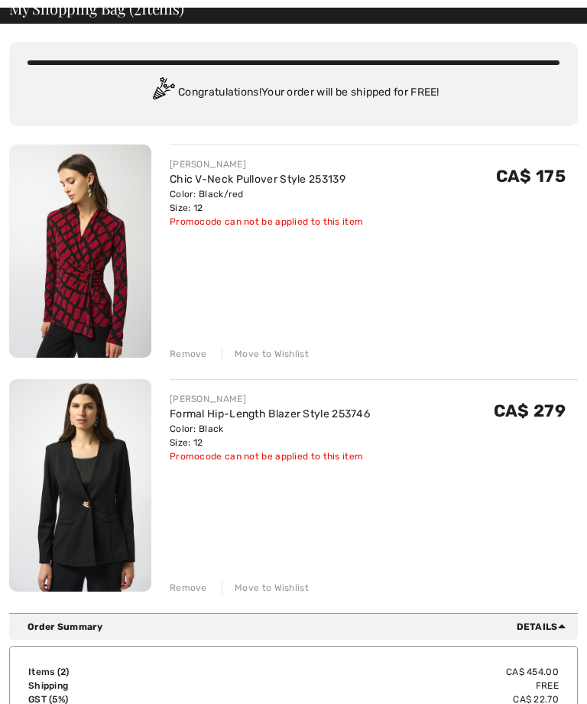
click at [127, 483] on img at bounding box center [80, 485] width 142 height 213
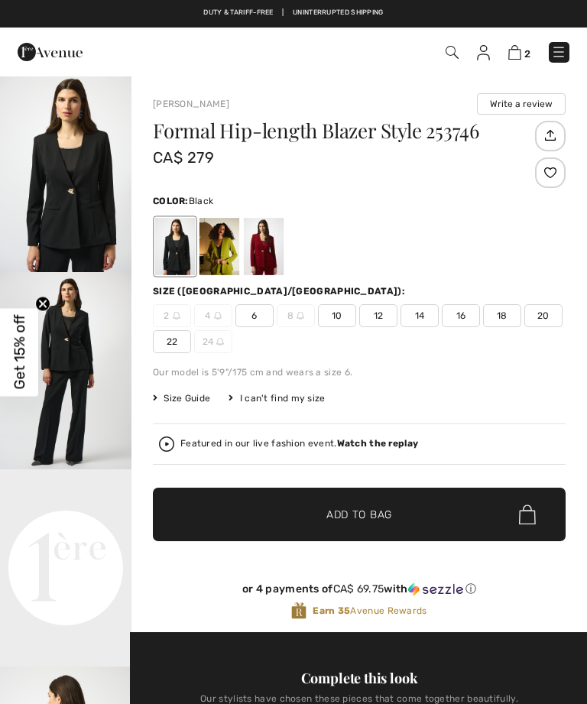
checkbox input "true"
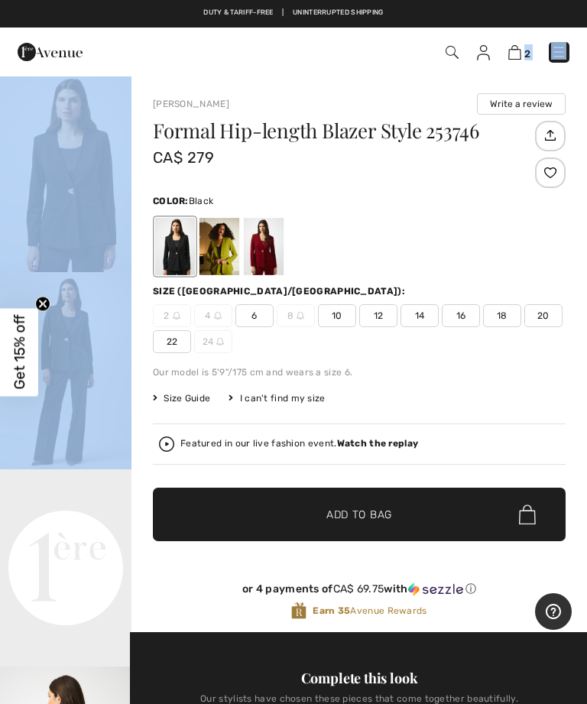
click at [181, 246] on div at bounding box center [175, 246] width 40 height 57
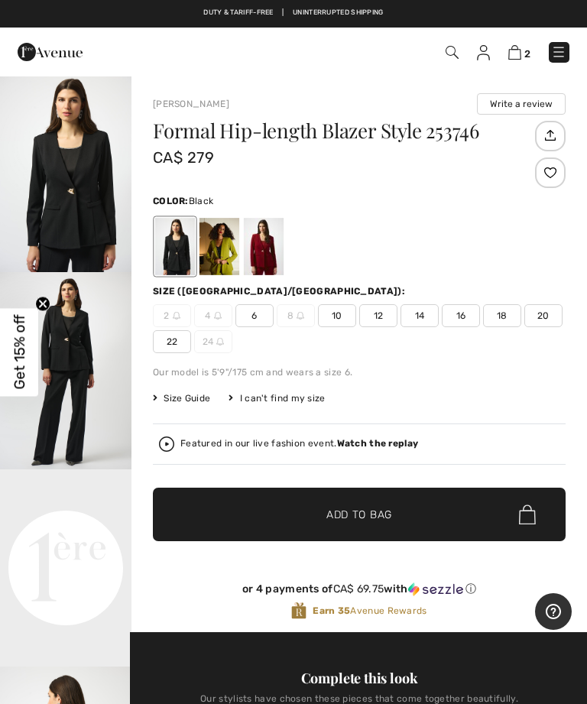
click at [485, 388] on div "Formal Hip-length Blazer Style 253746 CA$ 279 Color: Black Size (CA/US): 2 4 6 …" at bounding box center [359, 377] width 413 height 512
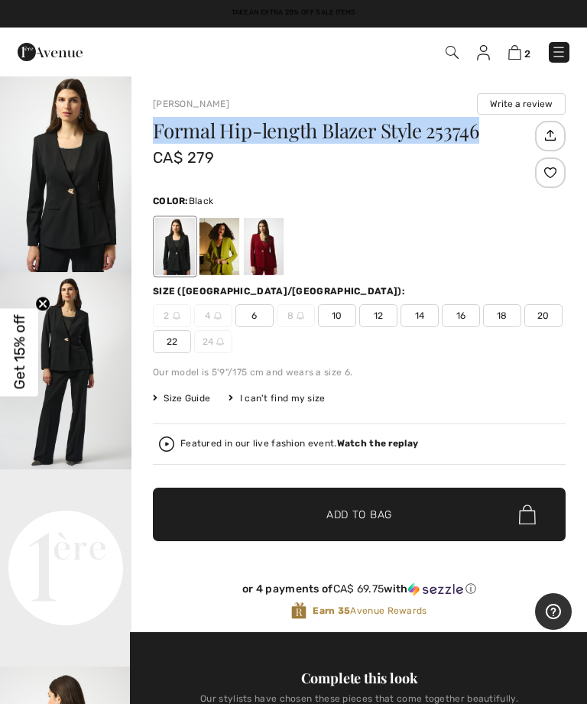
copy h1 "Formal Hip-length Blazer Style 253746"
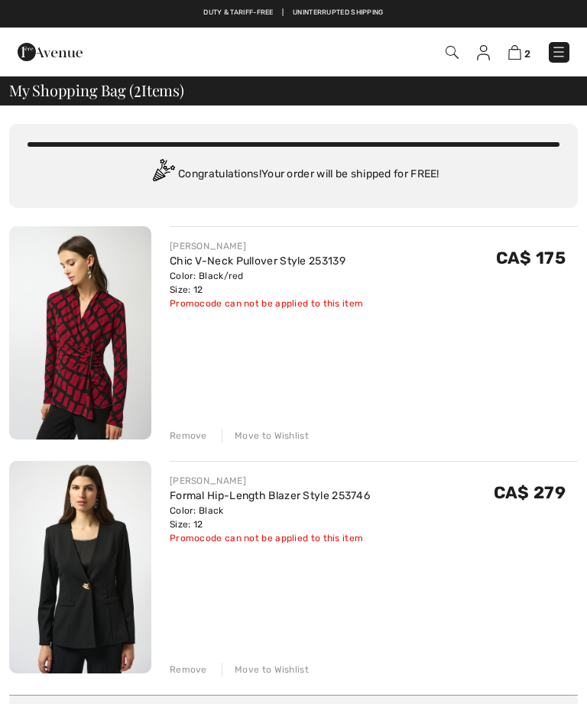
scroll to position [82, 0]
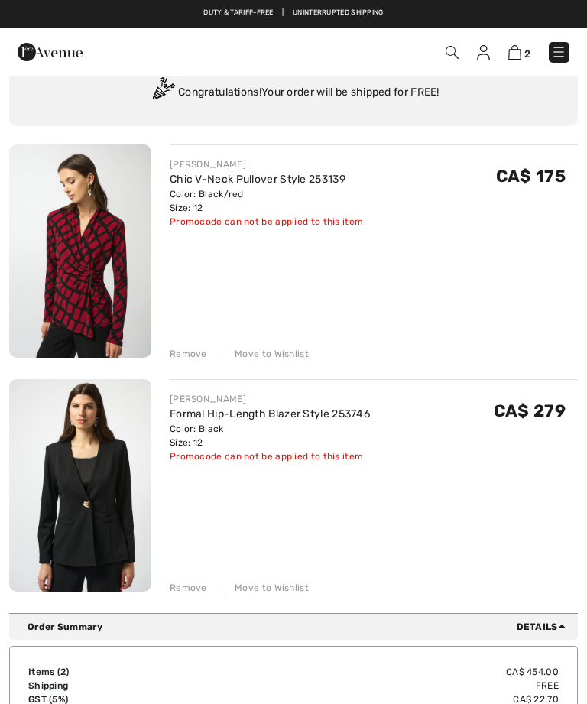
click at [110, 345] on img at bounding box center [80, 251] width 142 height 213
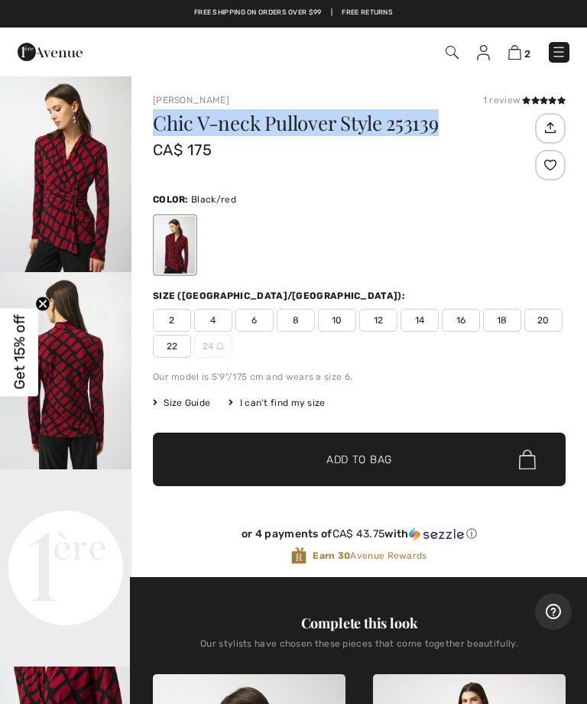
click at [379, 214] on div at bounding box center [359, 244] width 413 height 63
